Goal: Book appointment/travel/reservation

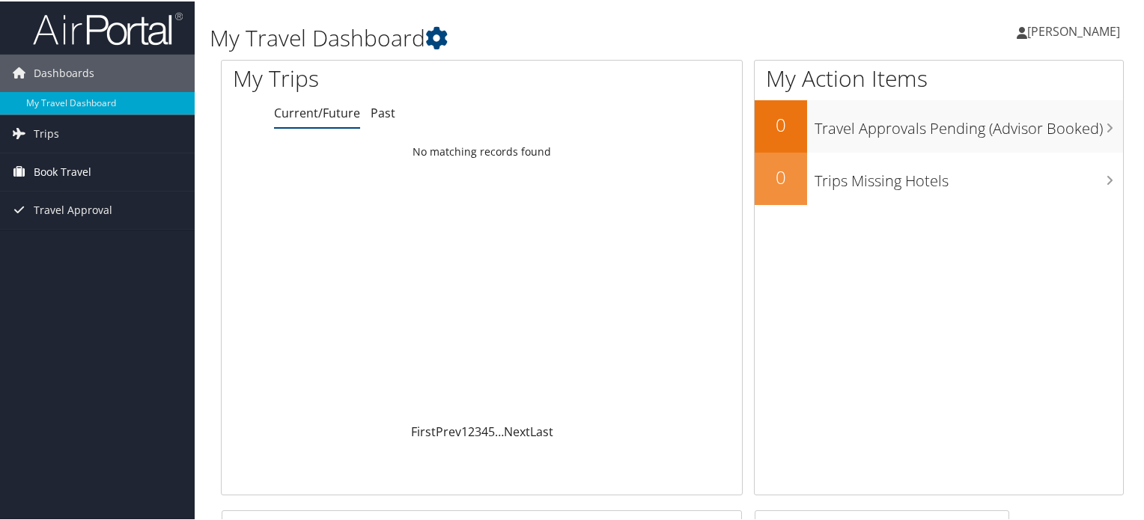
click at [80, 171] on span "Book Travel" at bounding box center [63, 170] width 58 height 37
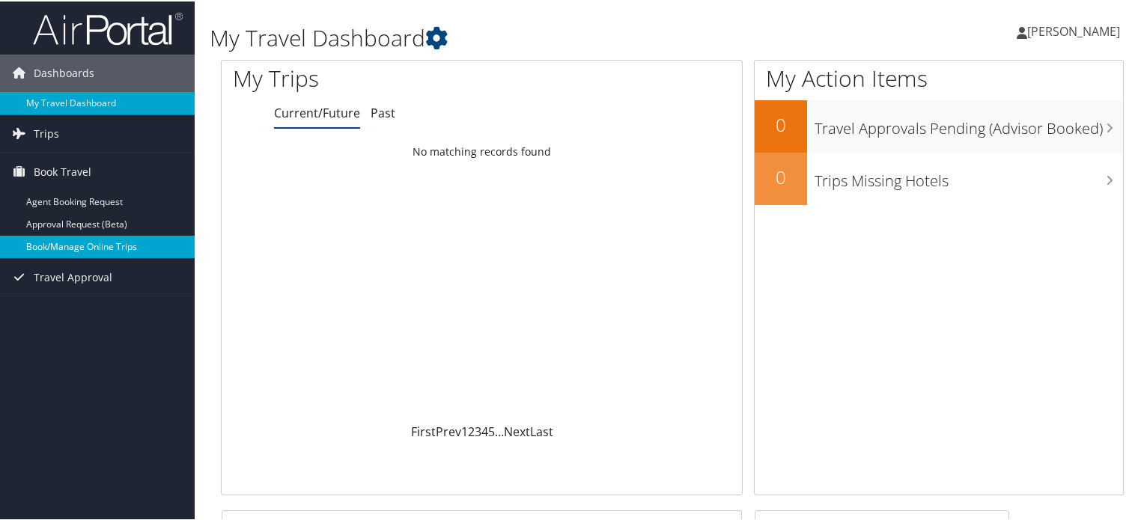
click at [71, 240] on link "Book/Manage Online Trips" at bounding box center [97, 245] width 195 height 22
